Goal: Find specific page/section: Find specific page/section

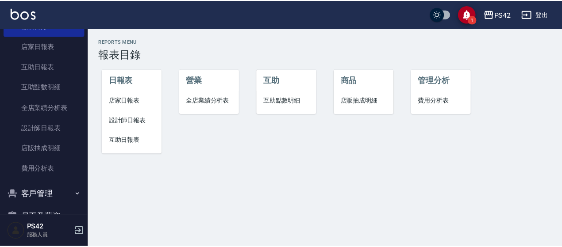
scroll to position [44, 0]
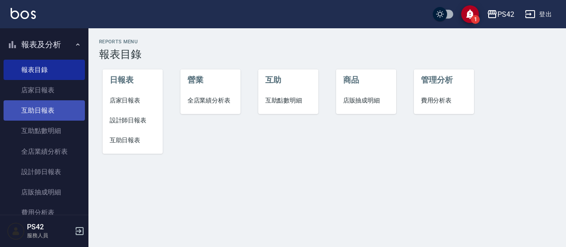
click at [37, 111] on link "互助日報表" at bounding box center [44, 110] width 81 height 20
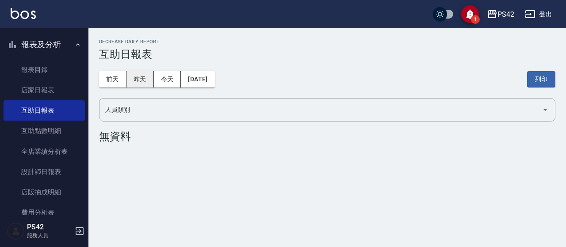
click at [143, 85] on button "昨天" at bounding box center [139, 79] width 27 height 16
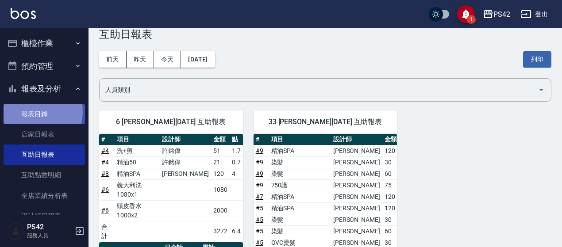
click at [28, 111] on link "報表目錄" at bounding box center [44, 114] width 81 height 20
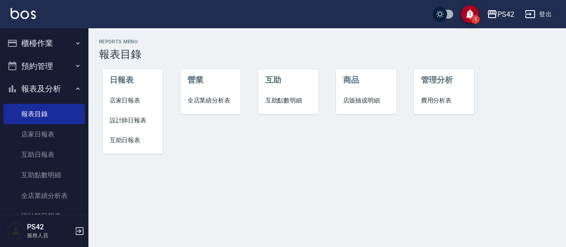
click at [44, 43] on button "櫃檯作業" at bounding box center [44, 43] width 81 height 23
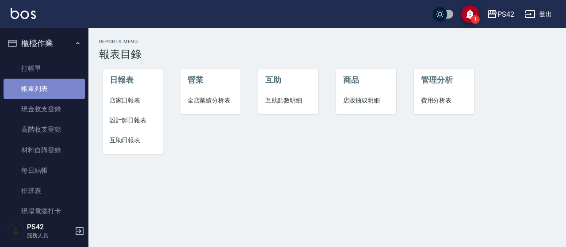
click at [58, 84] on link "帳單列表" at bounding box center [44, 89] width 81 height 20
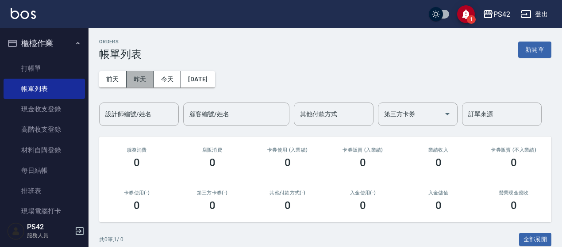
click at [142, 79] on button "昨天" at bounding box center [139, 79] width 27 height 16
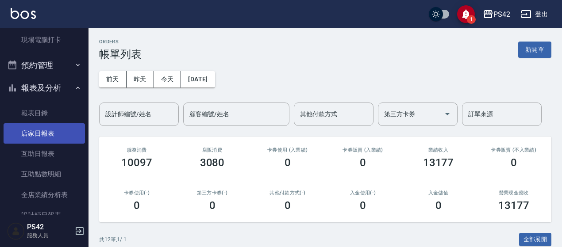
scroll to position [177, 0]
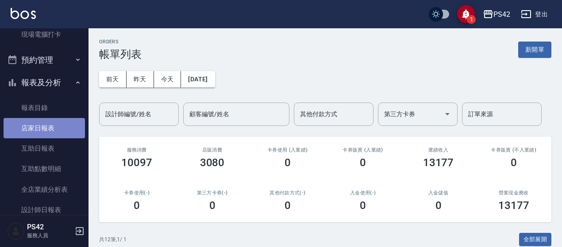
click at [51, 126] on link "店家日報表" at bounding box center [44, 128] width 81 height 20
